Goal: Task Accomplishment & Management: Use online tool/utility

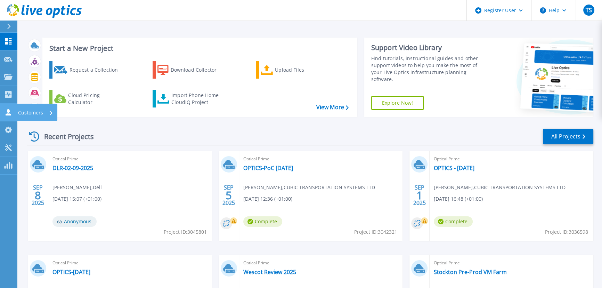
click at [9, 108] on link "Customers Customers" at bounding box center [8, 113] width 17 height 18
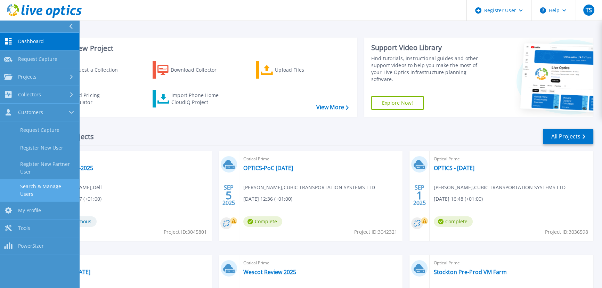
click at [40, 185] on link "Search & Manage Users" at bounding box center [39, 190] width 79 height 22
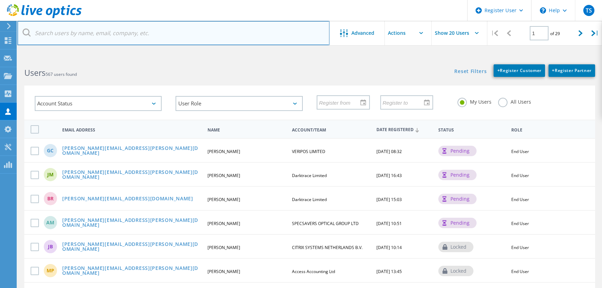
click at [74, 35] on input "text" at bounding box center [173, 33] width 312 height 24
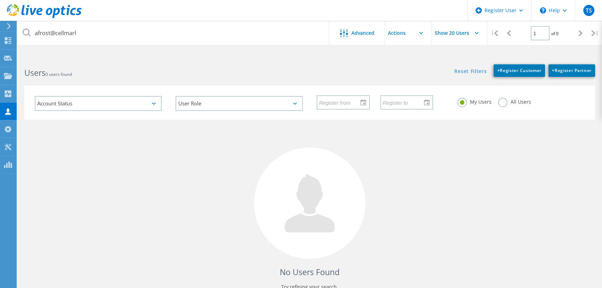
click at [502, 103] on label "All Users" at bounding box center [514, 101] width 33 height 7
click at [0, 0] on input "All Users" at bounding box center [0, 0] width 0 height 0
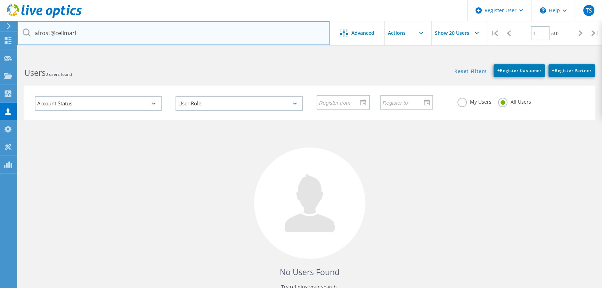
click at [90, 37] on input "afrost@cellmarl" at bounding box center [173, 33] width 312 height 24
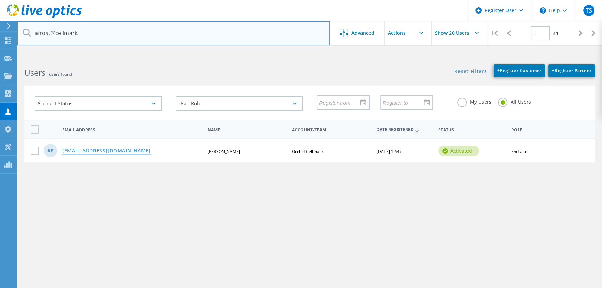
type input "afrost@cellmark"
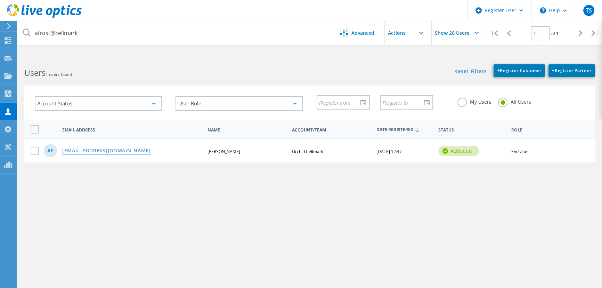
click at [94, 151] on link "[EMAIL_ADDRESS][DOMAIN_NAME]" at bounding box center [106, 151] width 89 height 6
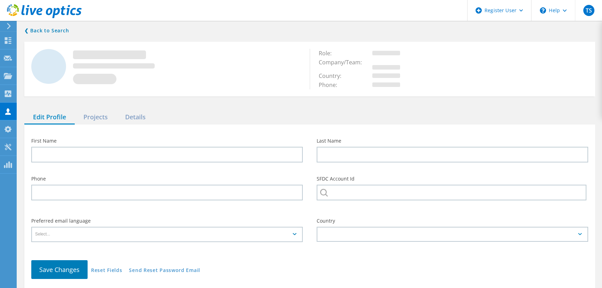
type input "Alan"
type input "Frost"
type input "Orchid Cellmark"
type input "English"
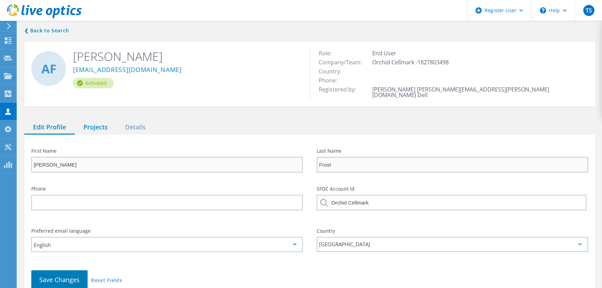
click at [93, 123] on div "Projects" at bounding box center [96, 127] width 42 height 14
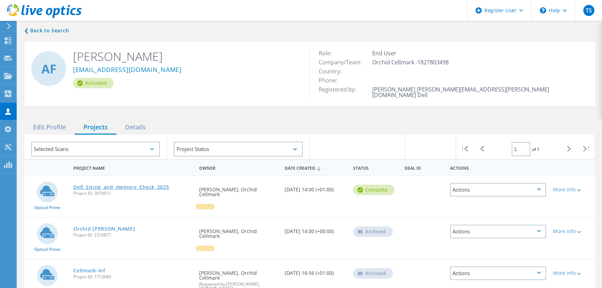
click at [99, 184] on link "Dell_Sizing_and_memory_Check_2025" at bounding box center [121, 186] width 96 height 5
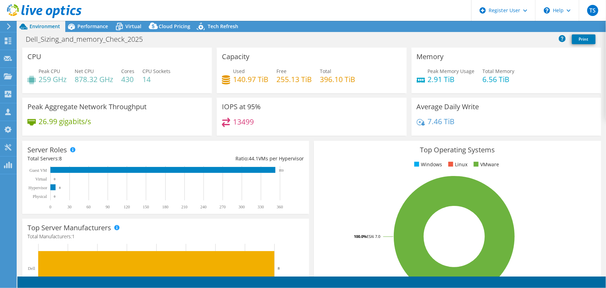
select select "USD"
click at [93, 24] on span "Performance" at bounding box center [92, 26] width 31 height 7
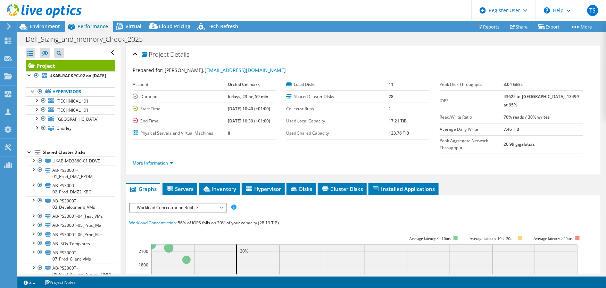
click at [156, 203] on span "Workload Concentration Bubble" at bounding box center [177, 207] width 89 height 8
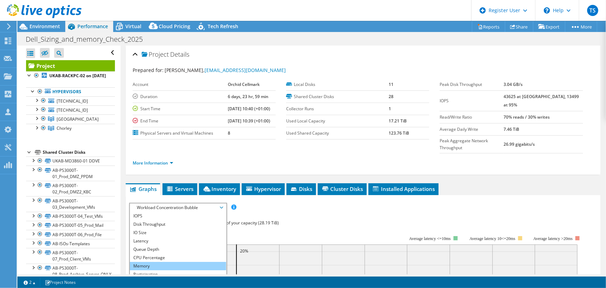
click at [145, 262] on li "Memory" at bounding box center [178, 266] width 96 height 8
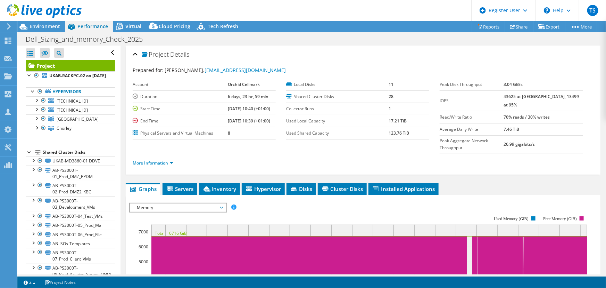
scroll to position [94, 0]
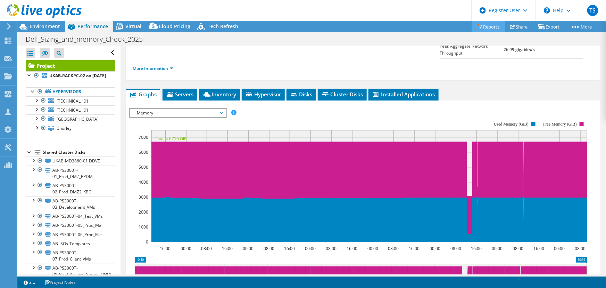
click at [487, 25] on link "Reports" at bounding box center [488, 26] width 33 height 11
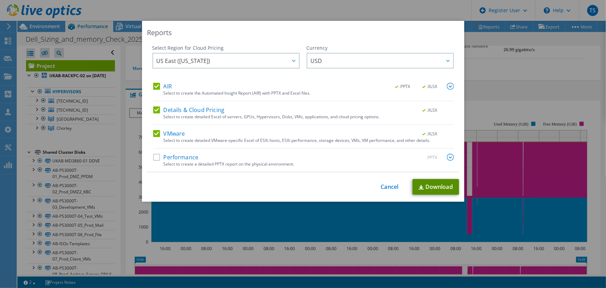
click at [427, 182] on link "Download" at bounding box center [436, 187] width 47 height 16
